Goal: Task Accomplishment & Management: Manage account settings

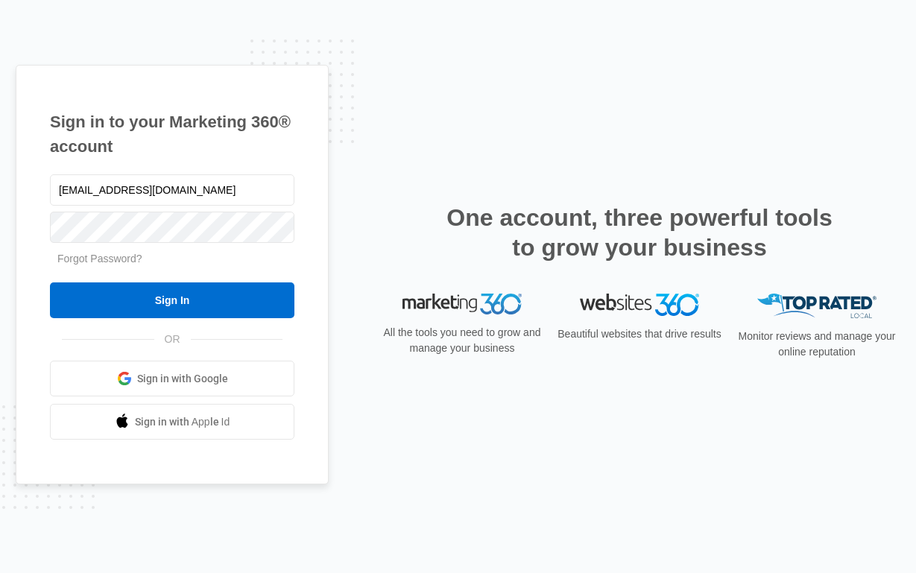
type input "[EMAIL_ADDRESS][DOMAIN_NAME]"
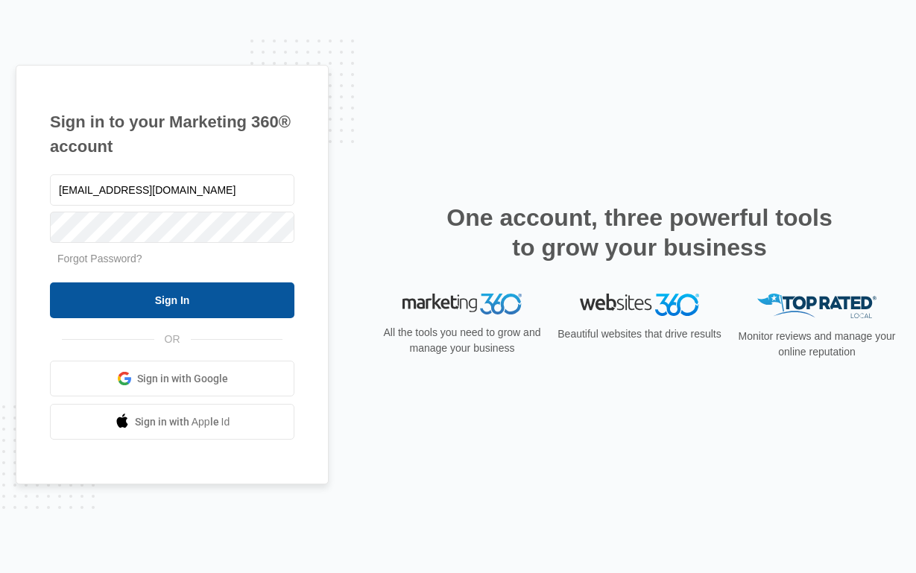
click at [120, 300] on input "Sign In" at bounding box center [172, 301] width 245 height 36
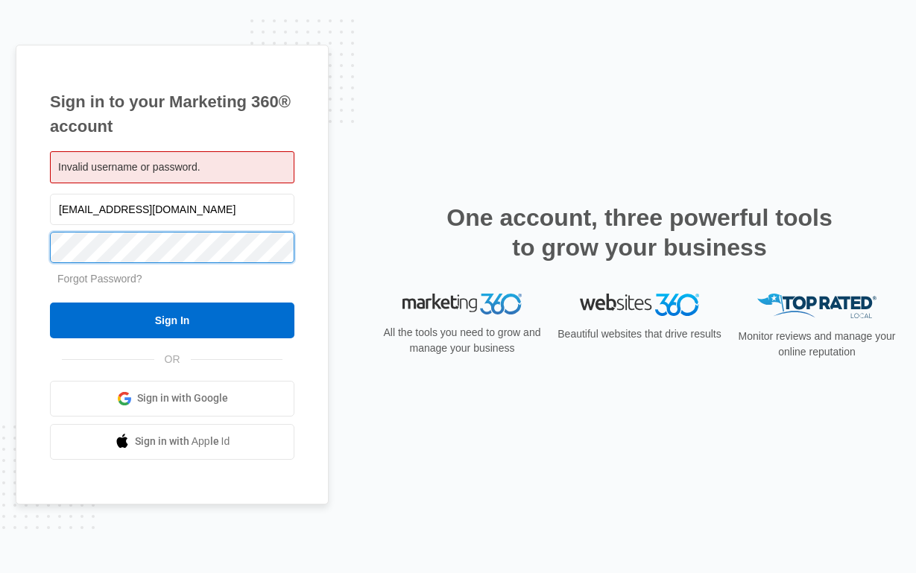
click at [172, 320] on input "Sign In" at bounding box center [172, 321] width 245 height 36
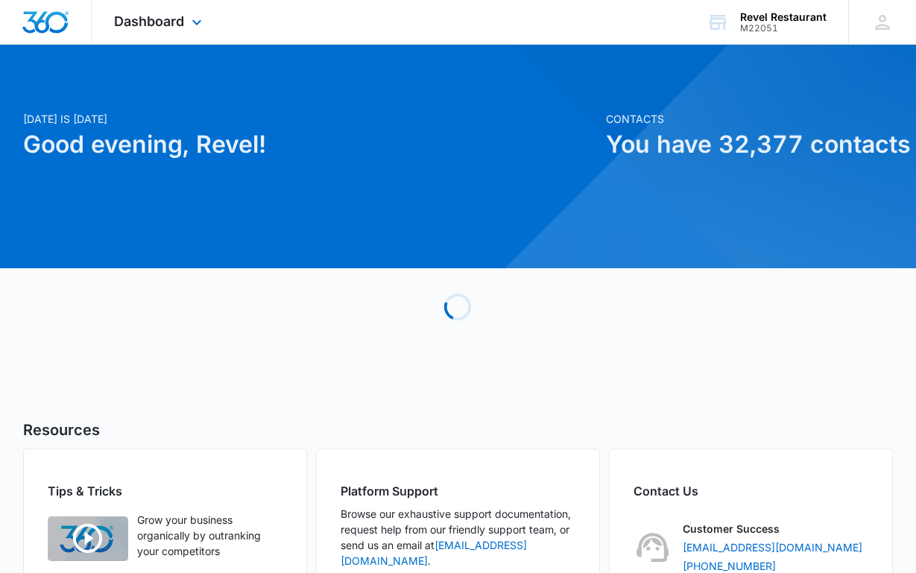
click at [169, 13] on div "Dashboard Apps Reputation Websites Forms CRM Email Social Shop Payments POS Con…" at bounding box center [160, 22] width 136 height 44
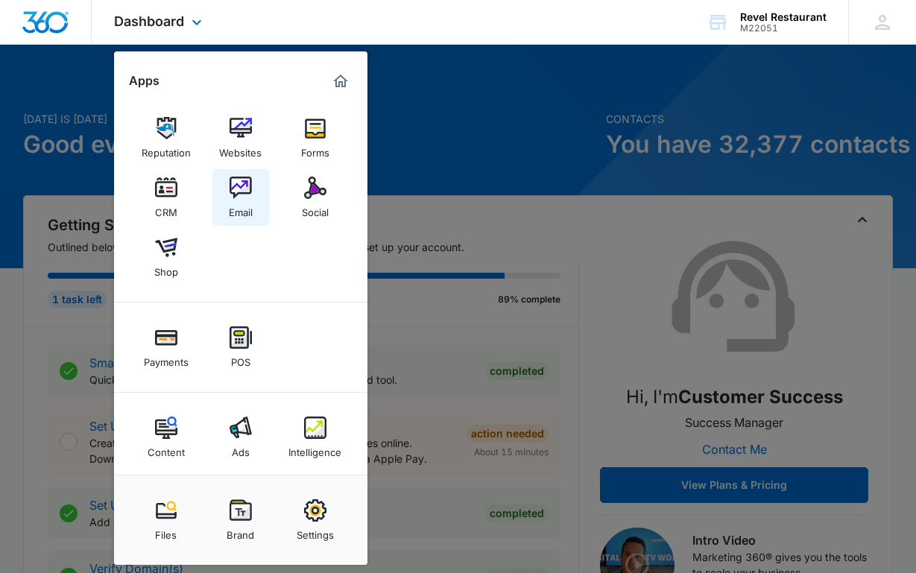
click at [242, 197] on img at bounding box center [241, 188] width 22 height 22
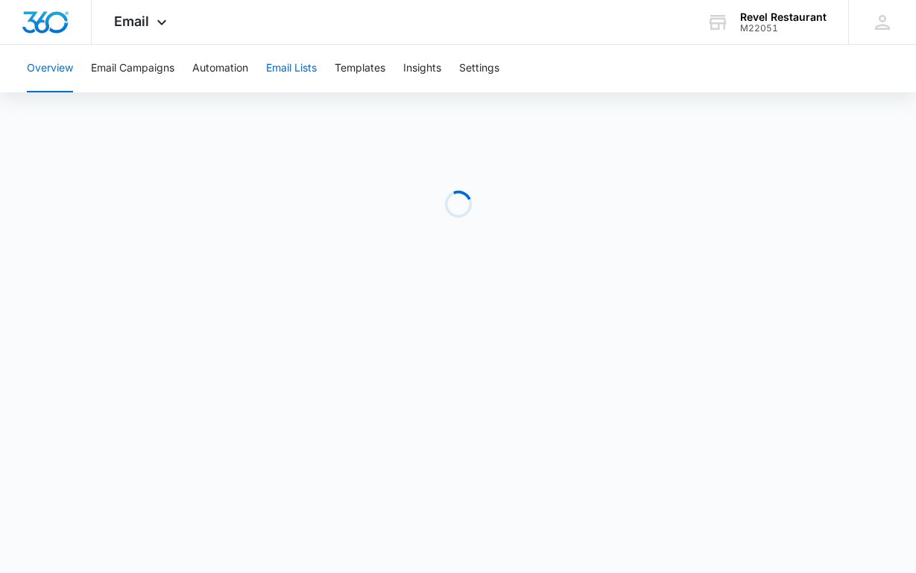
click at [303, 68] on button "Email Lists" at bounding box center [291, 69] width 51 height 48
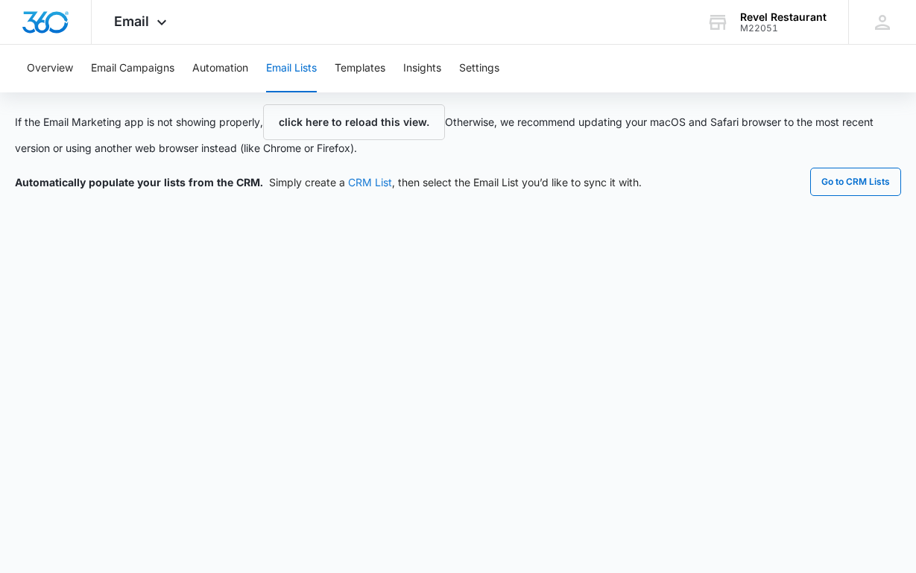
click at [360, 182] on link "CRM List" at bounding box center [370, 182] width 44 height 13
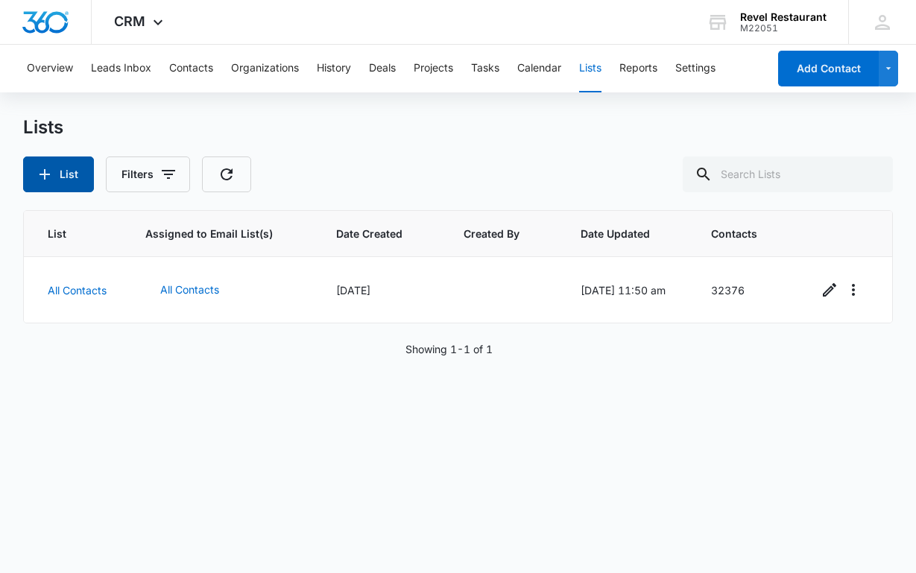
click at [48, 172] on icon "button" at bounding box center [45, 175] width 18 height 18
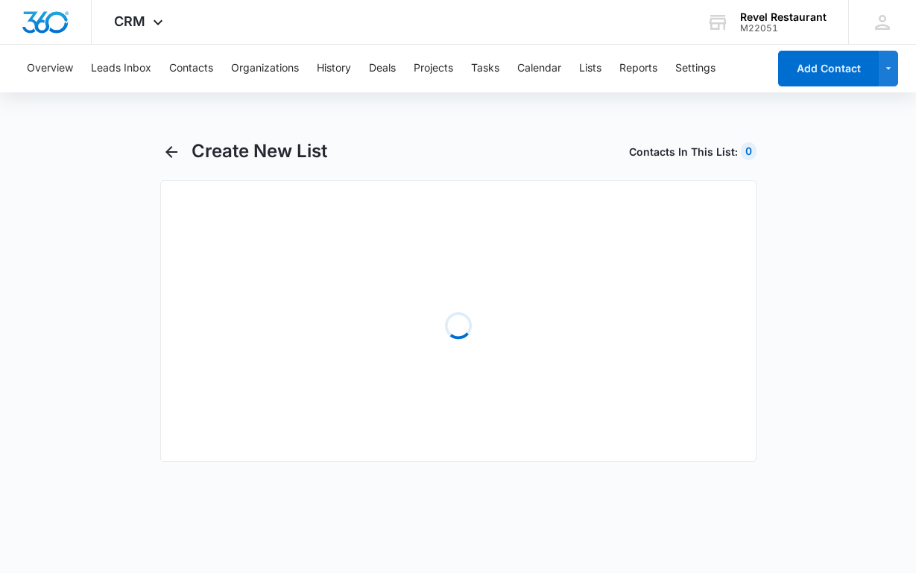
select select "31"
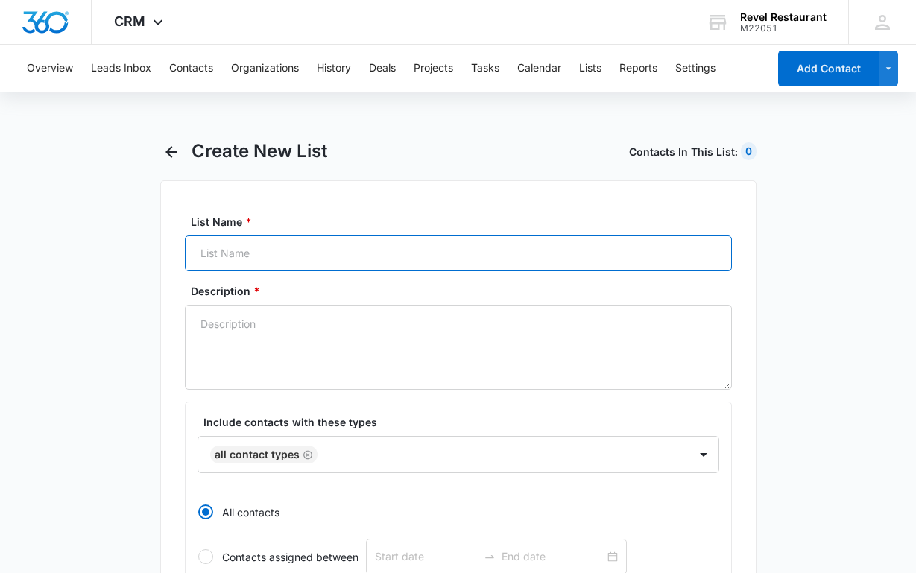
click at [381, 251] on input "List Name *" at bounding box center [458, 254] width 547 height 36
click at [198, 255] on input "pentacle sept." at bounding box center [458, 254] width 547 height 36
click at [286, 254] on input "opentacle sept." at bounding box center [458, 254] width 547 height 36
click at [239, 256] on input "opentacle sept. 2025" at bounding box center [458, 254] width 547 height 36
type input "opentable sept. 2025"
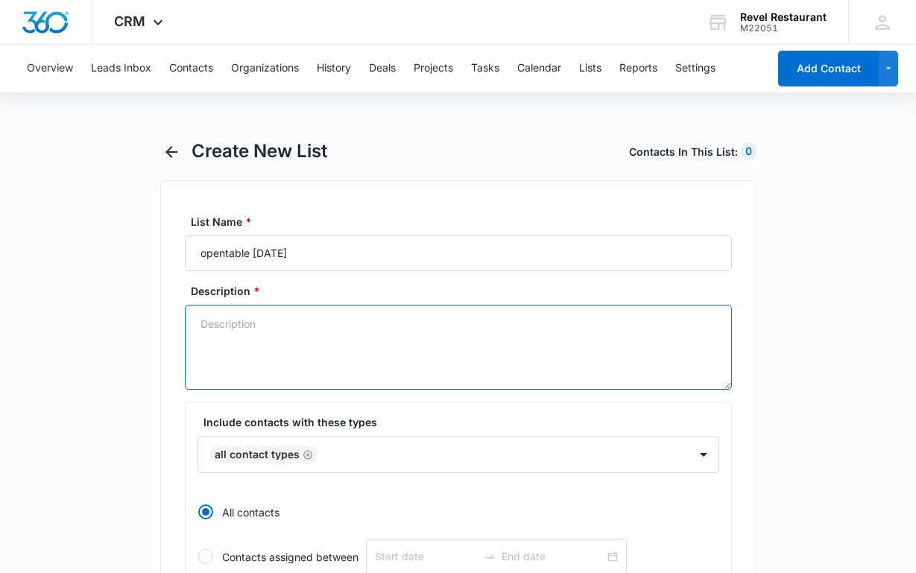
click at [268, 327] on textarea "Description *" at bounding box center [458, 347] width 547 height 85
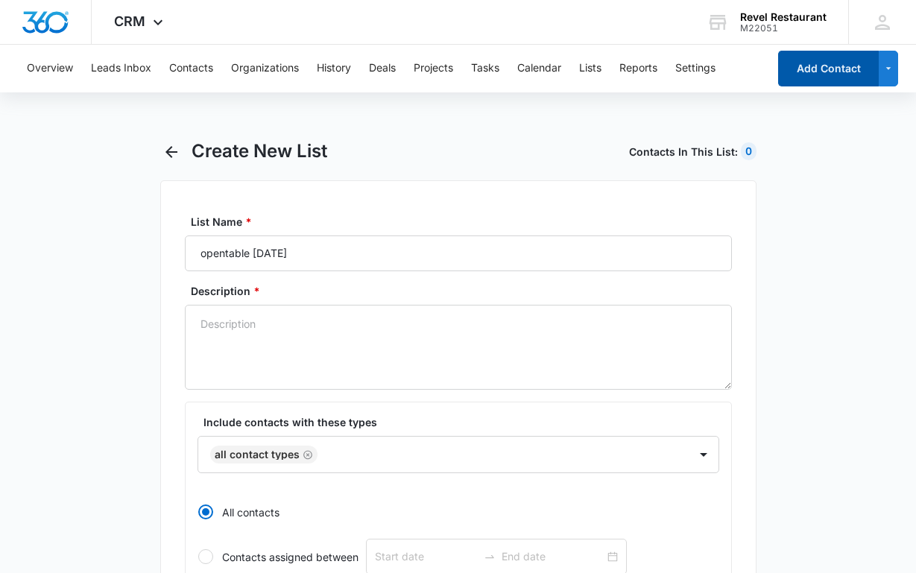
click at [807, 63] on button "Add Contact" at bounding box center [828, 69] width 101 height 36
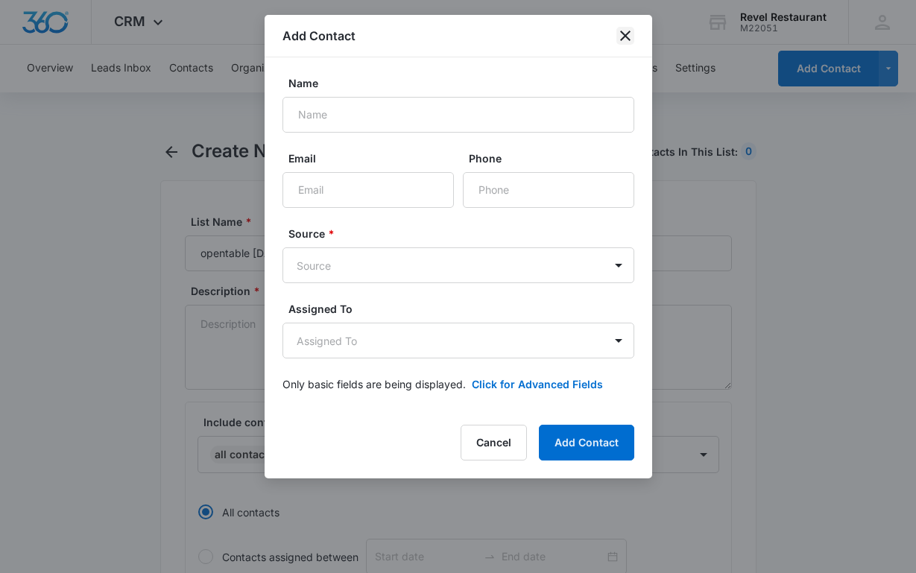
click at [632, 33] on icon "close" at bounding box center [626, 36] width 18 height 18
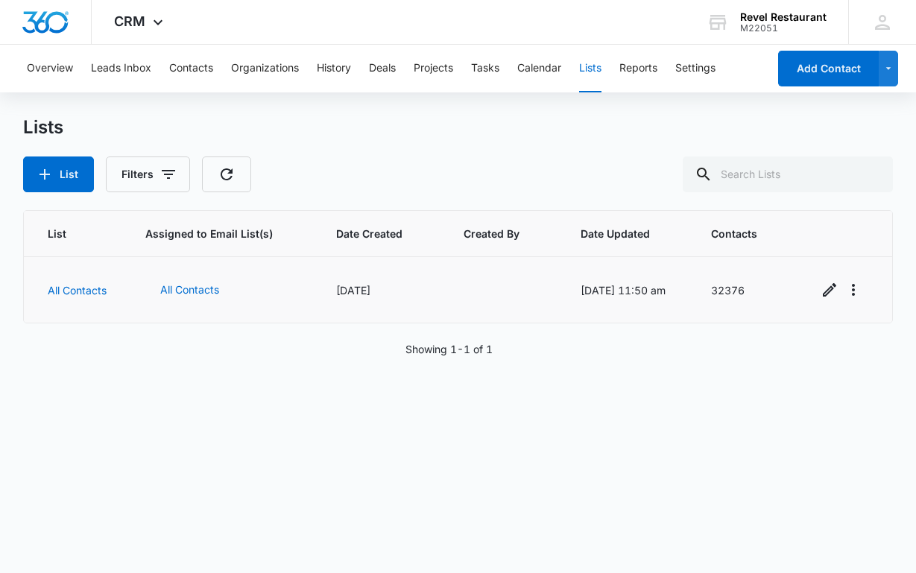
click at [82, 274] on td "All Contacts" at bounding box center [76, 290] width 104 height 66
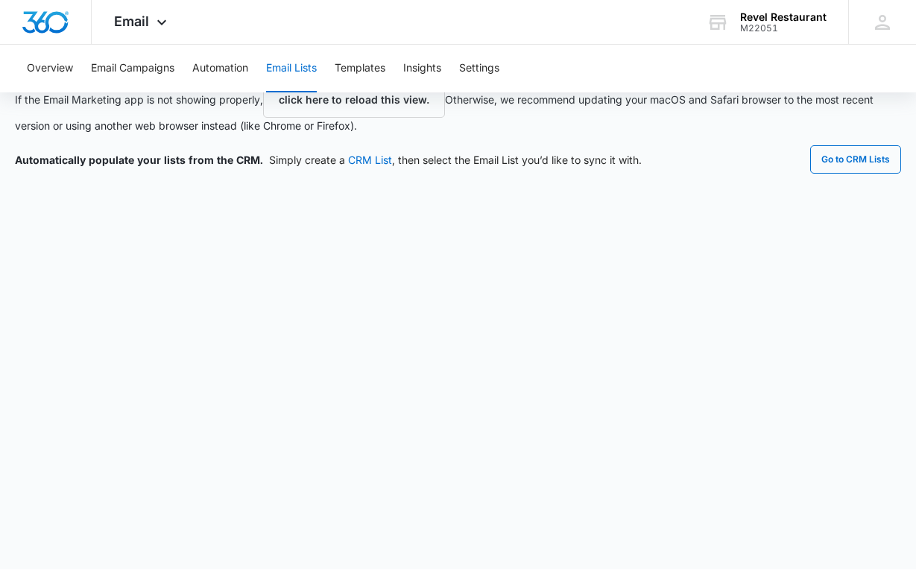
scroll to position [22, 0]
click at [383, 104] on button "click here to reload this view." at bounding box center [354, 100] width 182 height 36
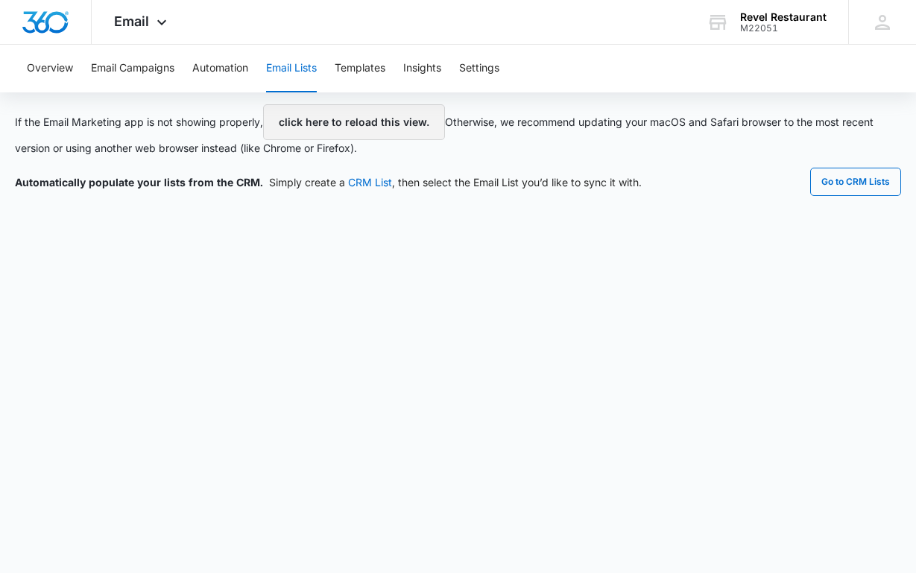
click at [371, 119] on button "click here to reload this view." at bounding box center [354, 122] width 182 height 36
